Goal: Check status: Check status

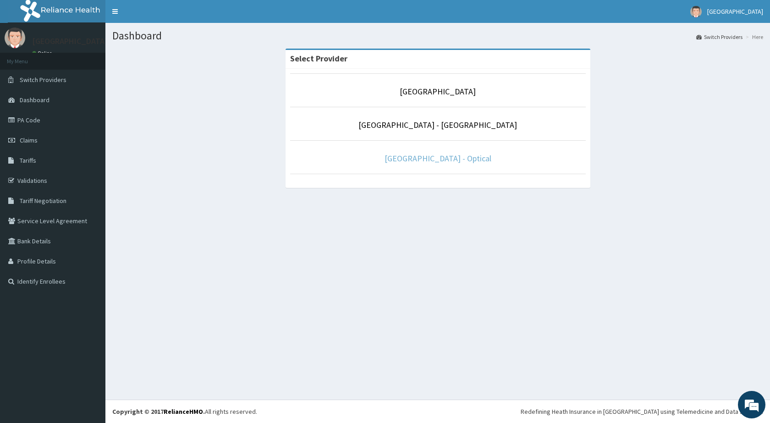
click at [401, 161] on link "De-Lakeland Imperial Hospital - Optical" at bounding box center [437, 158] width 107 height 11
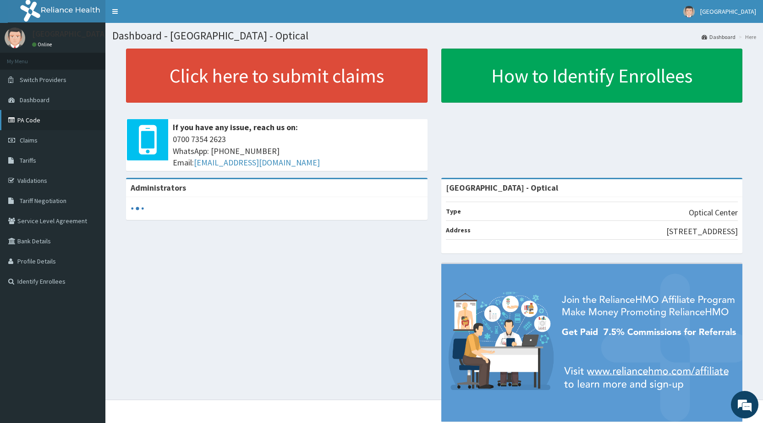
click at [27, 120] on link "PA Code" at bounding box center [52, 120] width 105 height 20
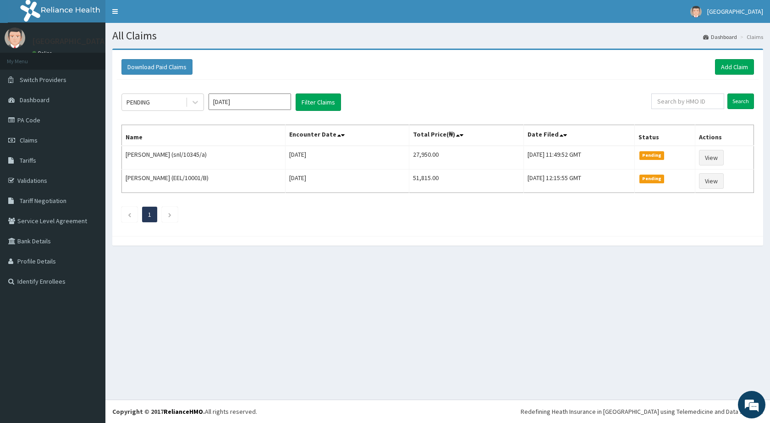
click at [246, 101] on input "[DATE]" at bounding box center [250, 101] width 82 height 16
click at [276, 175] on div "Sep" at bounding box center [277, 178] width 18 height 17
type input "[DATE]"
click at [181, 108] on div "PENDING" at bounding box center [154, 102] width 64 height 15
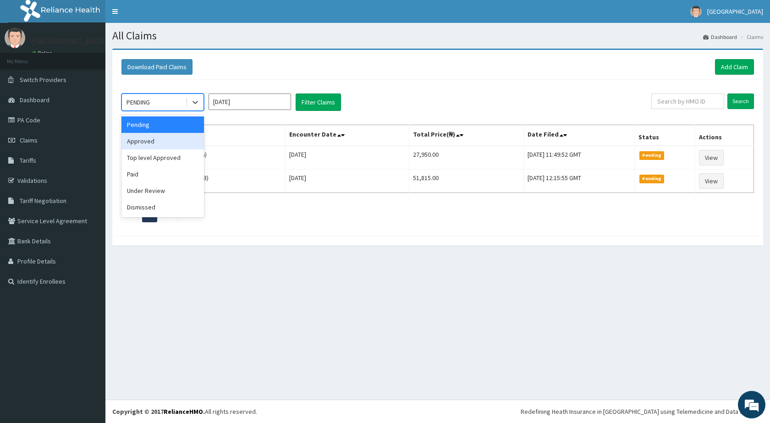
click at [151, 141] on div "Approved" at bounding box center [162, 141] width 82 height 16
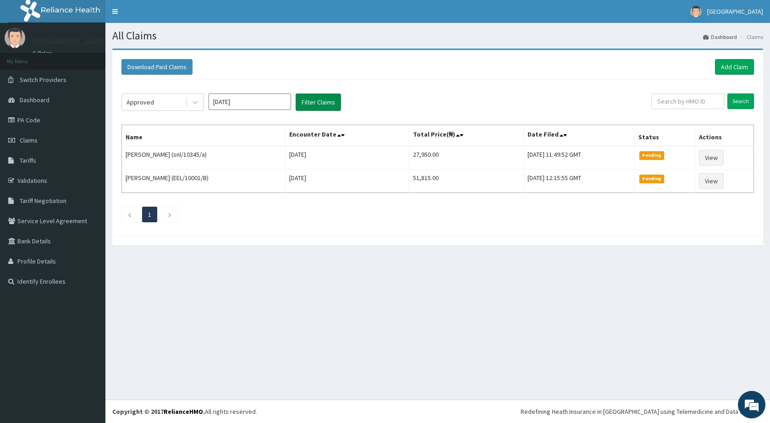
click at [305, 98] on button "Filter Claims" at bounding box center [318, 101] width 45 height 17
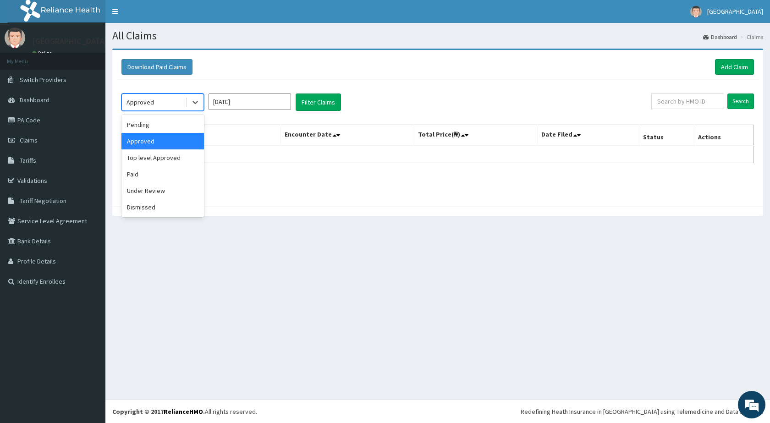
click at [147, 105] on div "Approved" at bounding box center [139, 102] width 27 height 9
click at [148, 176] on div "Paid" at bounding box center [162, 174] width 82 height 16
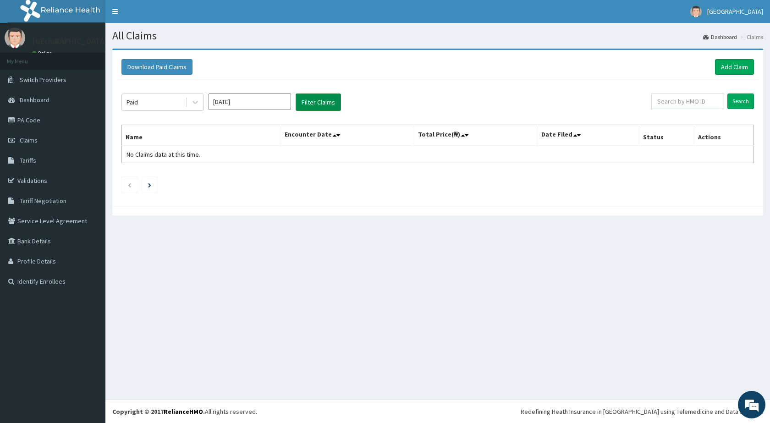
click at [314, 99] on button "Filter Claims" at bounding box center [318, 101] width 45 height 17
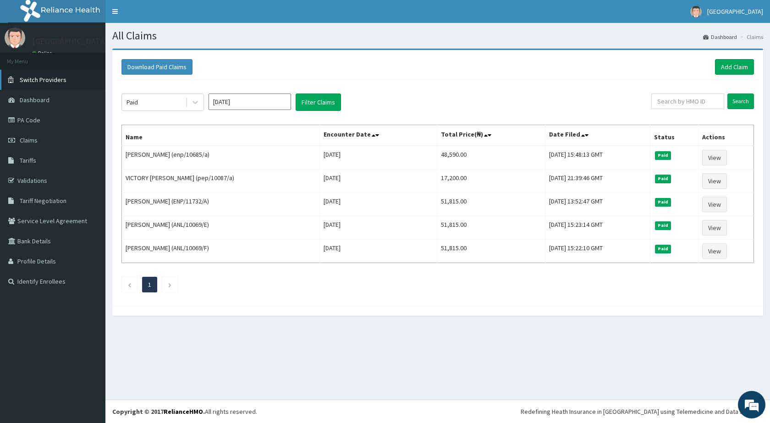
click at [45, 78] on span "Switch Providers" at bounding box center [43, 80] width 47 height 8
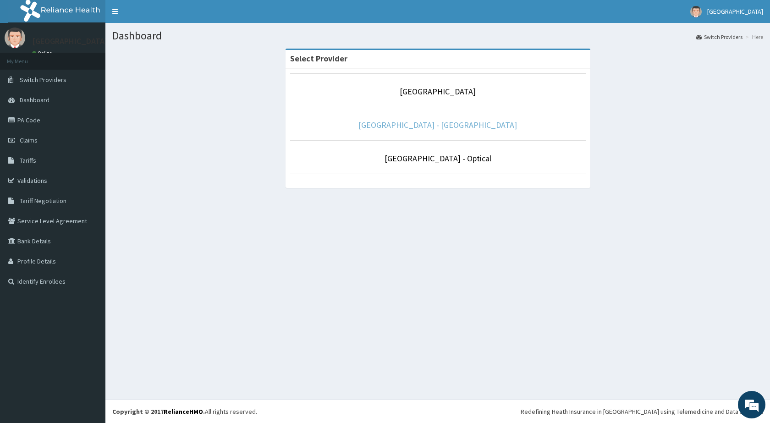
click at [437, 126] on link "De Lakeland Imperial Hospital - Dental" at bounding box center [437, 125] width 159 height 11
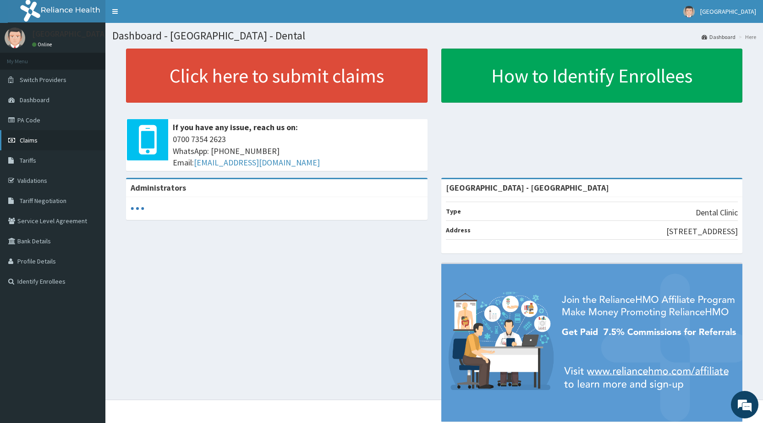
click at [27, 137] on span "Claims" at bounding box center [29, 140] width 18 height 8
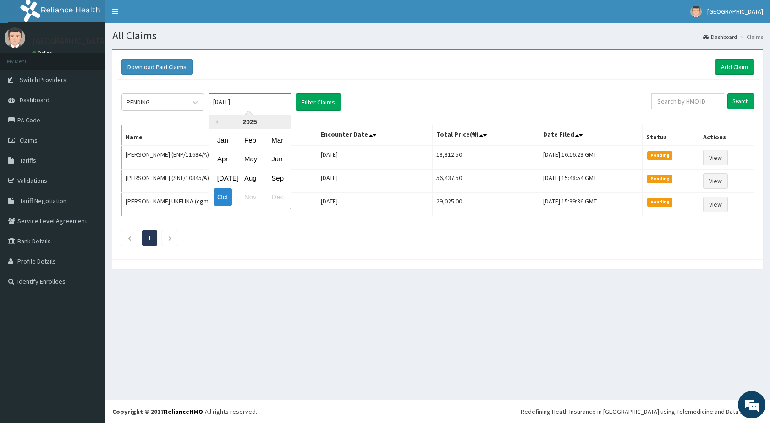
click at [223, 104] on input "[DATE]" at bounding box center [250, 101] width 82 height 16
click at [280, 178] on div "Sep" at bounding box center [277, 178] width 18 height 17
type input "[DATE]"
click at [184, 106] on div "PENDING" at bounding box center [154, 102] width 64 height 15
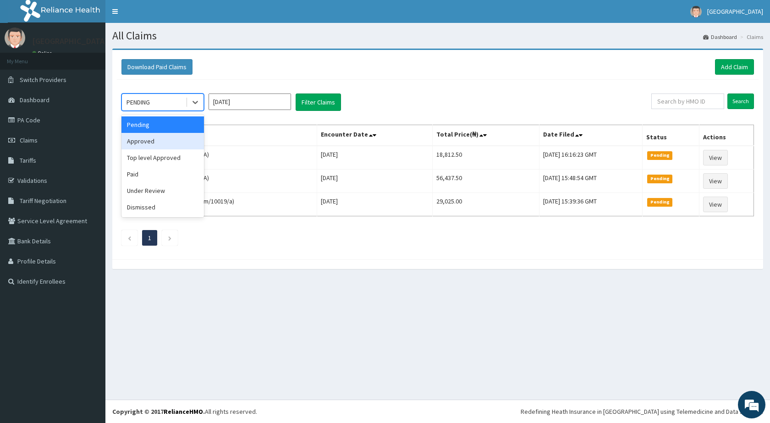
click at [157, 136] on div "Approved" at bounding box center [162, 141] width 82 height 16
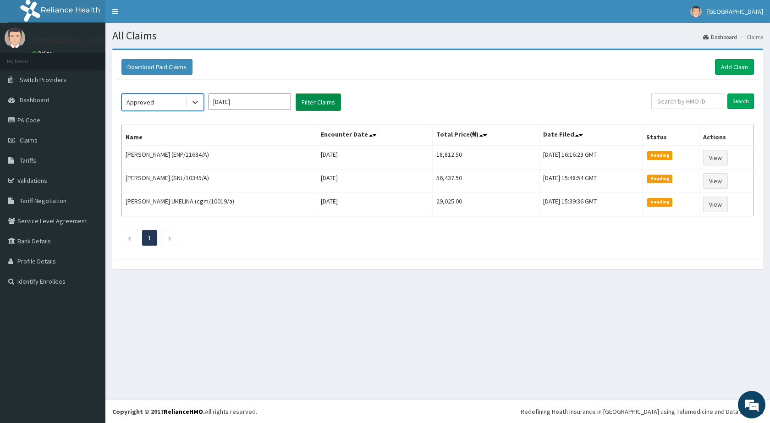
click at [300, 106] on button "Filter Claims" at bounding box center [318, 101] width 45 height 17
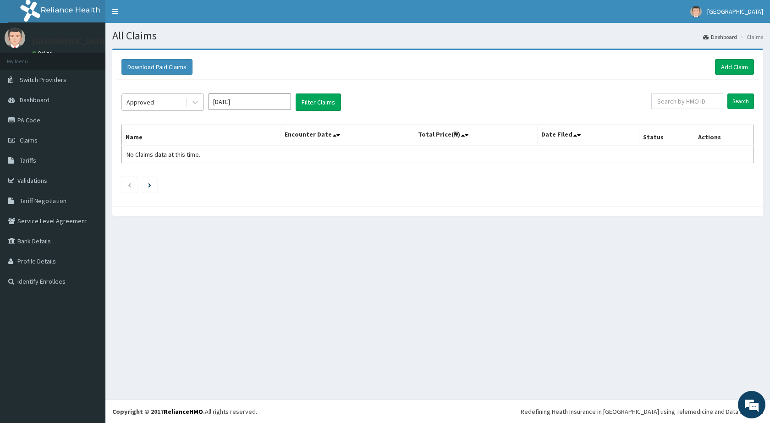
click at [131, 100] on div "Approved" at bounding box center [139, 102] width 27 height 9
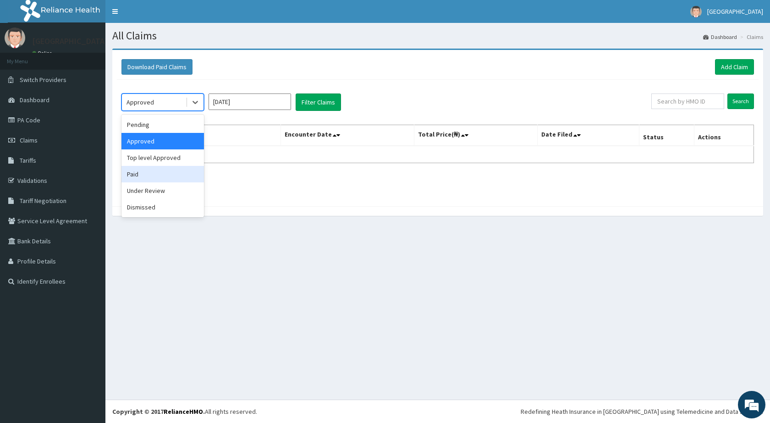
click at [135, 174] on div "Paid" at bounding box center [162, 174] width 82 height 16
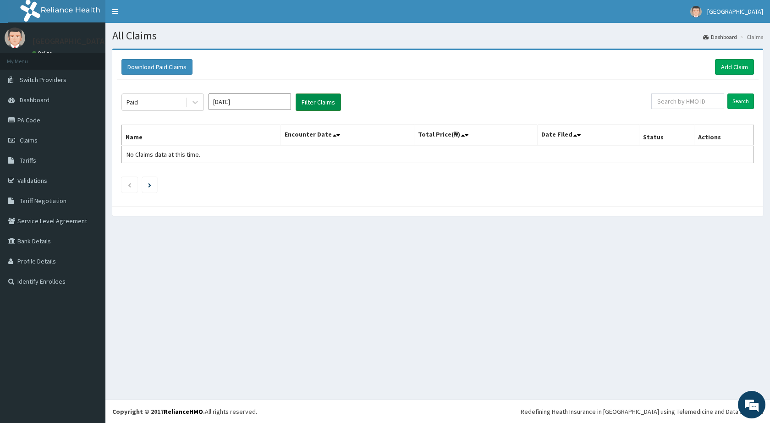
click at [330, 99] on button "Filter Claims" at bounding box center [318, 101] width 45 height 17
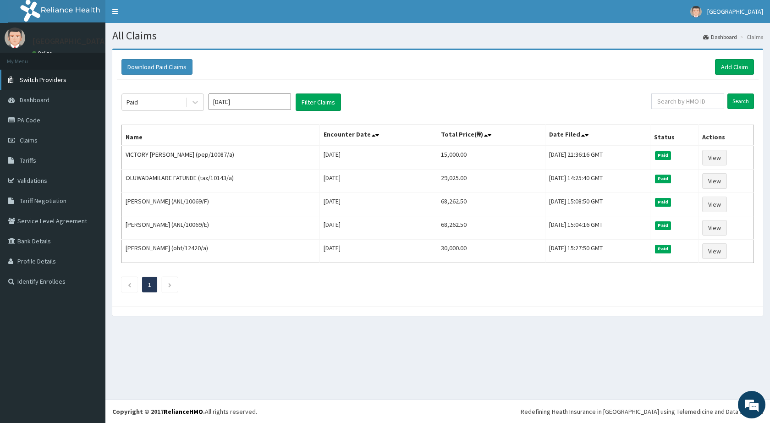
click at [55, 77] on span "Switch Providers" at bounding box center [43, 80] width 47 height 8
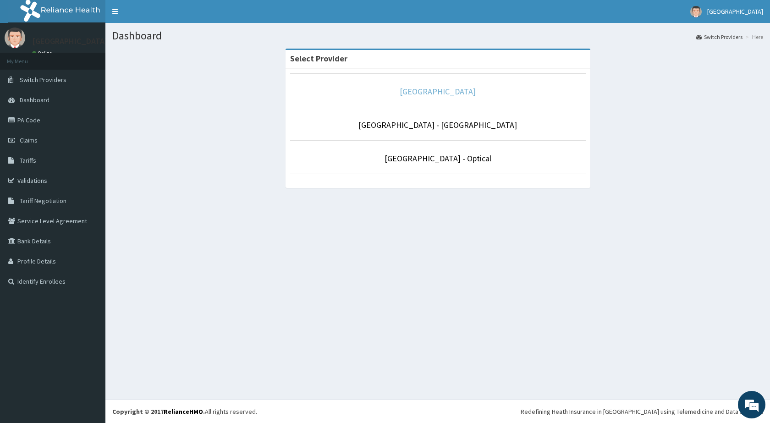
click at [416, 92] on link "[GEOGRAPHIC_DATA]" at bounding box center [438, 91] width 76 height 11
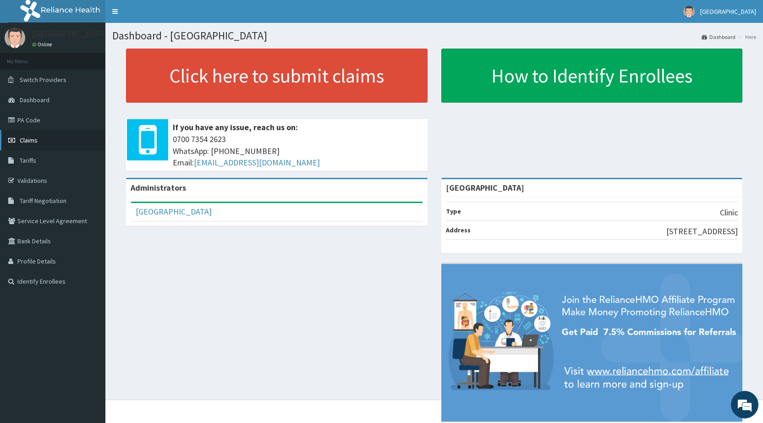
click at [27, 137] on span "Claims" at bounding box center [29, 140] width 18 height 8
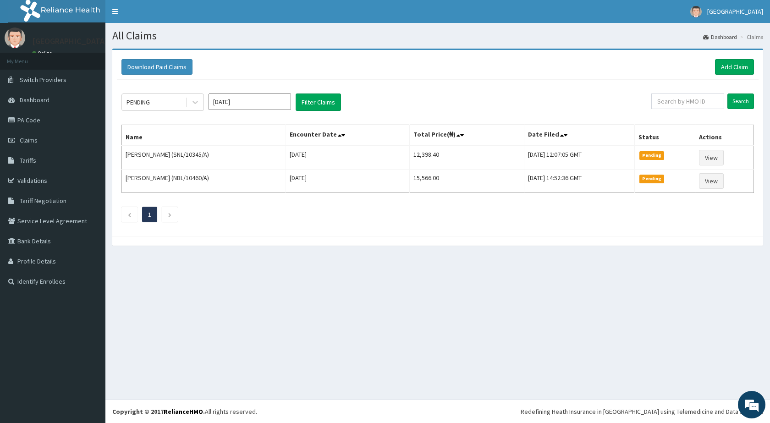
click at [241, 105] on input "[DATE]" at bounding box center [250, 101] width 82 height 16
click at [277, 178] on div "Sep" at bounding box center [277, 178] width 18 height 17
type input "[DATE]"
click at [183, 102] on div "PENDING" at bounding box center [154, 102] width 64 height 15
click at [324, 103] on button "Filter Claims" at bounding box center [318, 101] width 45 height 17
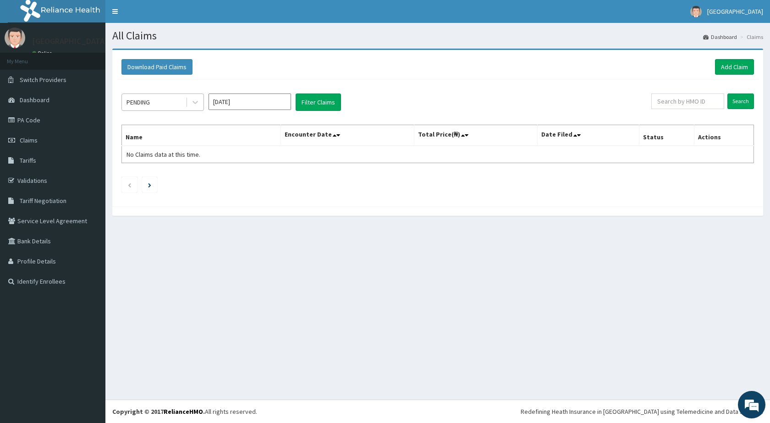
click at [159, 97] on div "PENDING" at bounding box center [154, 102] width 64 height 15
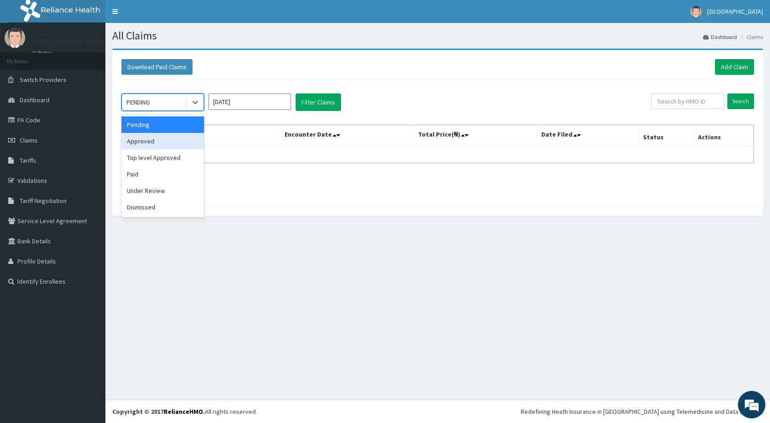
click at [149, 144] on div "Approved" at bounding box center [162, 141] width 82 height 16
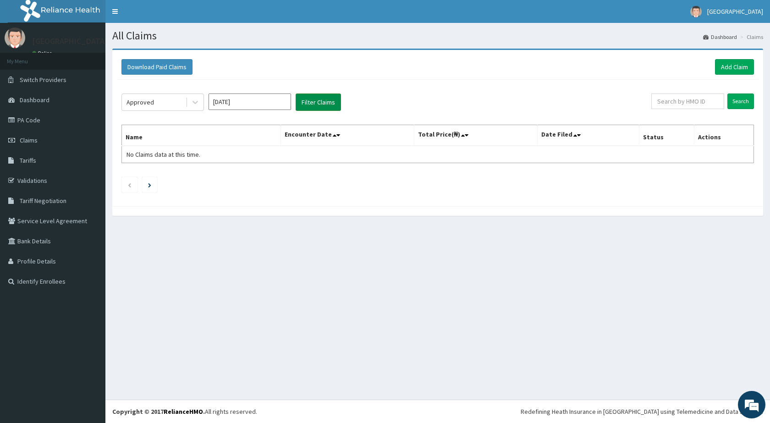
click at [329, 107] on button "Filter Claims" at bounding box center [318, 101] width 45 height 17
click at [326, 103] on button "Filter Claims" at bounding box center [318, 101] width 45 height 17
click at [157, 101] on div "Approved" at bounding box center [154, 102] width 64 height 15
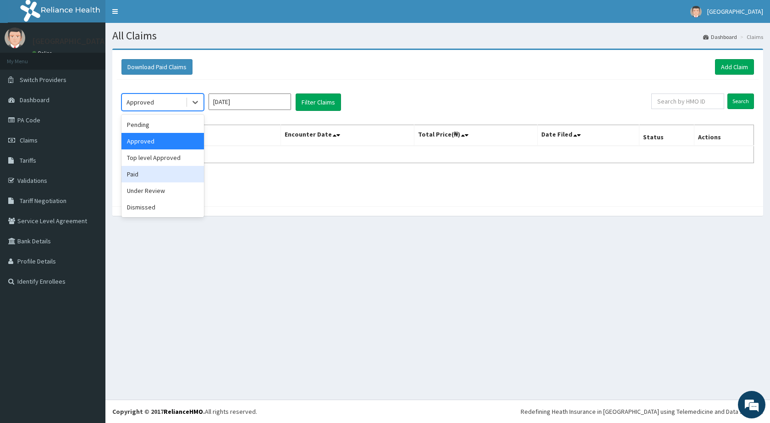
click at [141, 175] on div "Paid" at bounding box center [162, 174] width 82 height 16
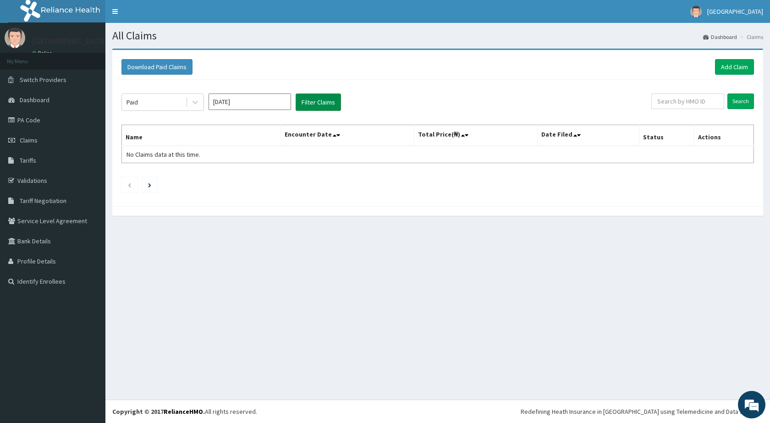
click at [322, 100] on button "Filter Claims" at bounding box center [318, 101] width 45 height 17
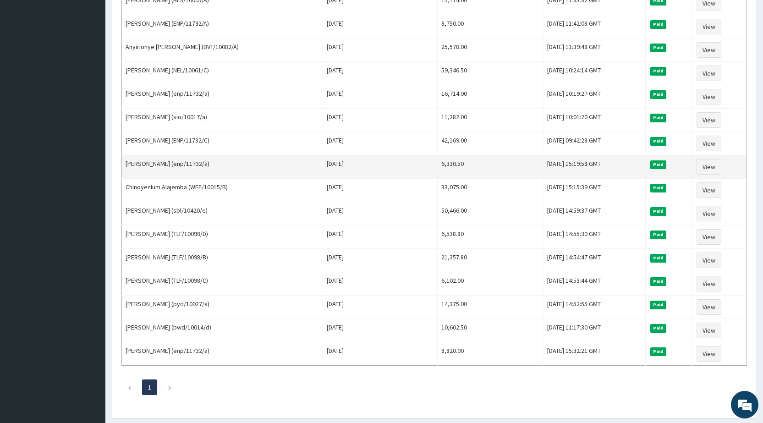
scroll to position [470, 0]
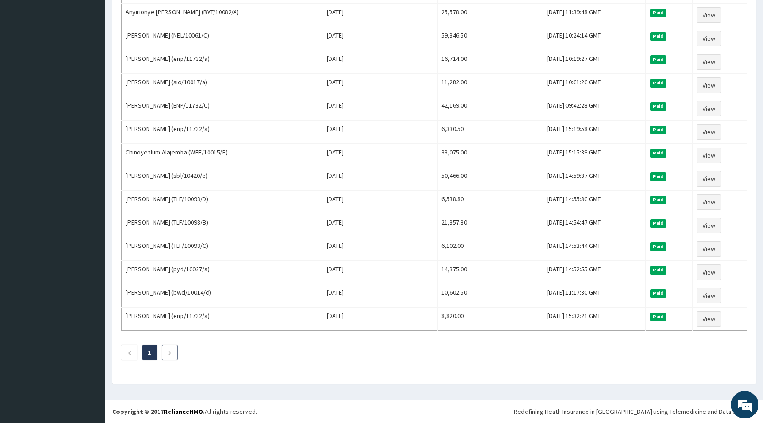
click at [170, 351] on icon "Next page" at bounding box center [170, 352] width 4 height 5
